Goal: Information Seeking & Learning: Learn about a topic

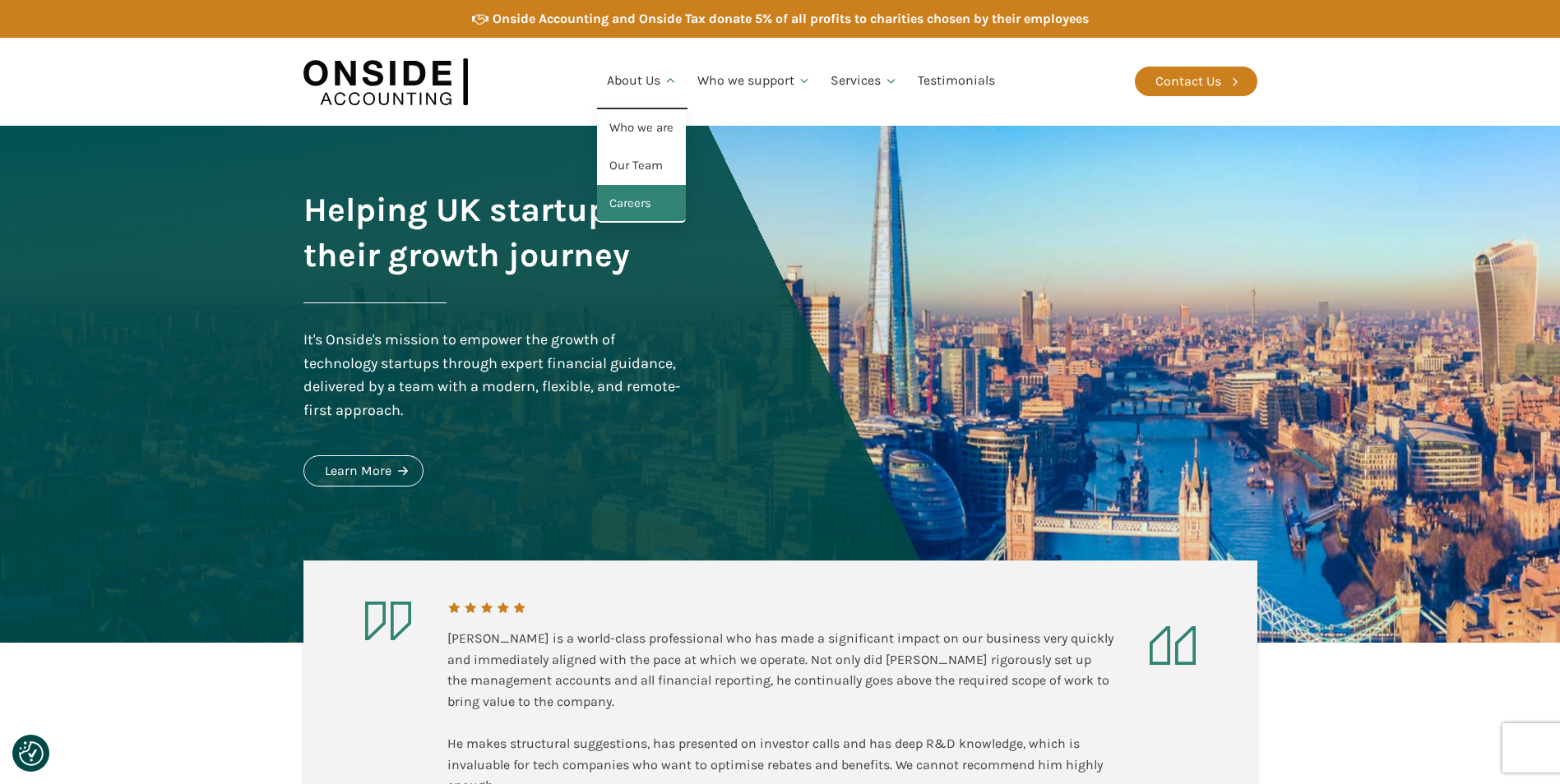
click at [625, 200] on link "Careers" at bounding box center [641, 204] width 88 height 38
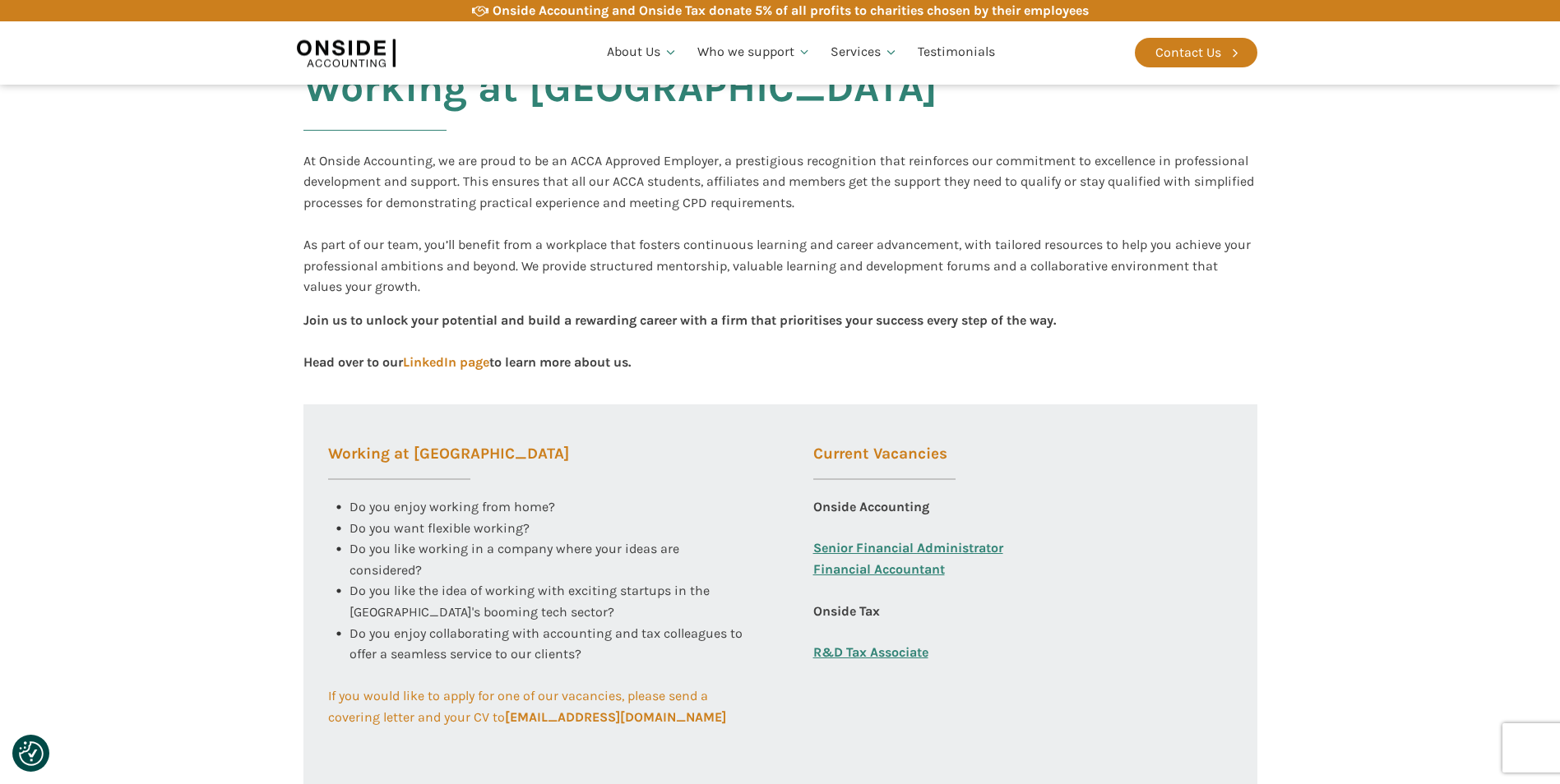
scroll to position [411, 0]
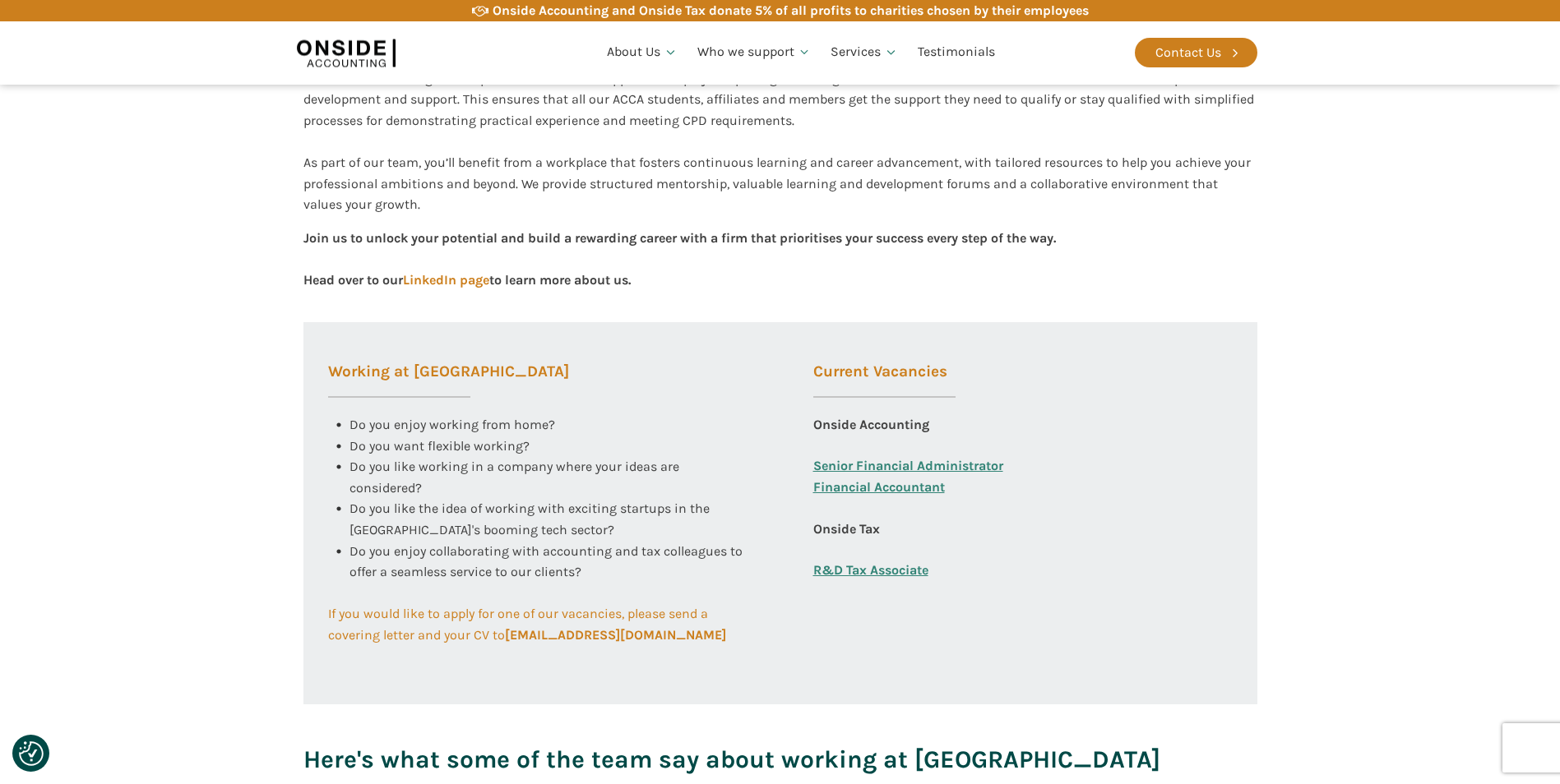
click at [933, 492] on link "Financial Accountant" at bounding box center [879, 498] width 131 height 42
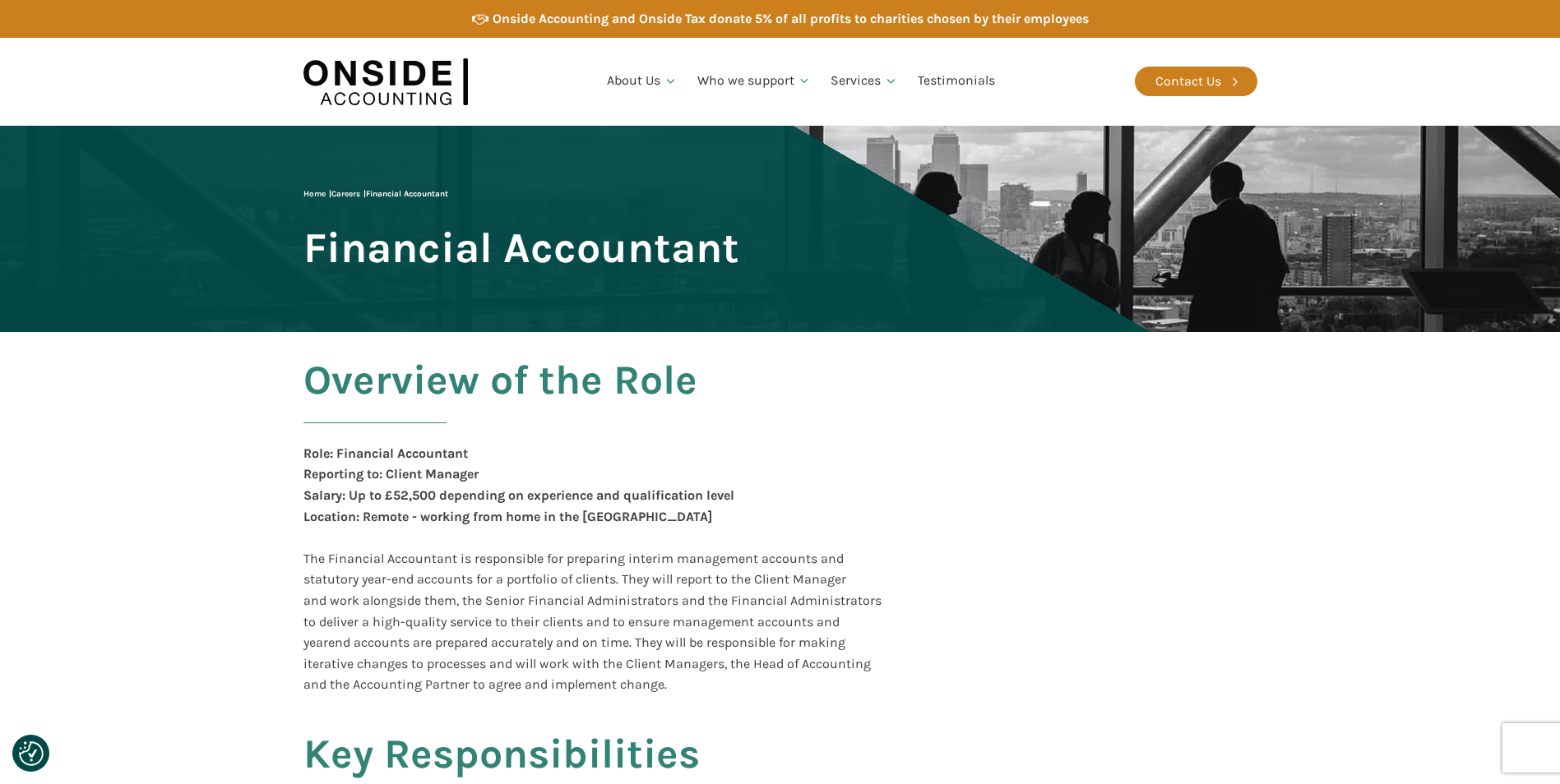
checkbox input "true"
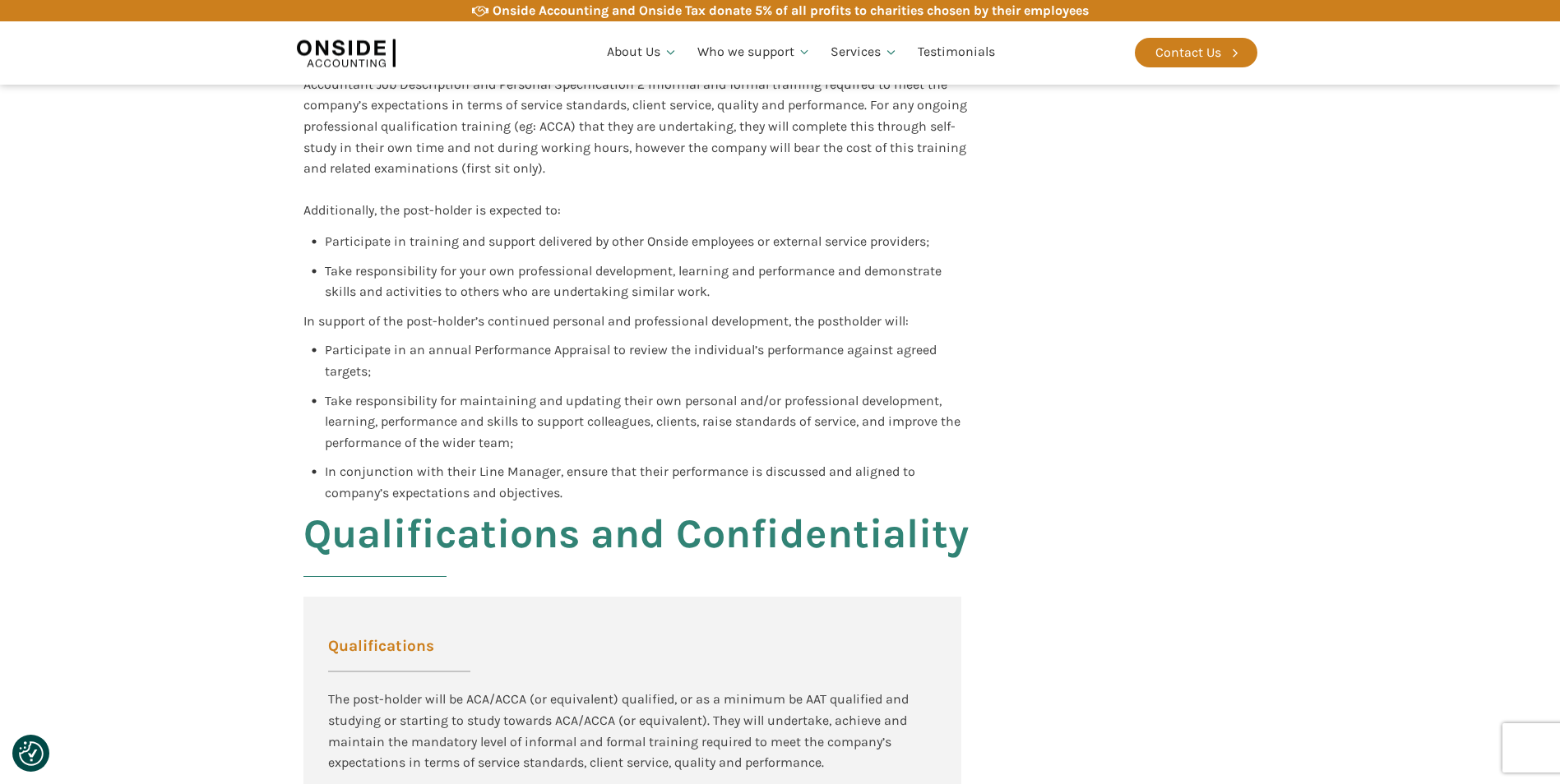
scroll to position [1069, 0]
